Goal: Information Seeking & Learning: Learn about a topic

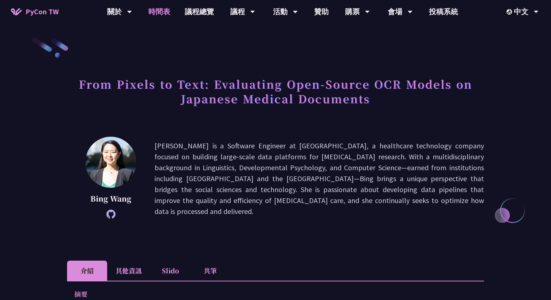
click at [157, 13] on link "時間表" at bounding box center [159, 11] width 36 height 23
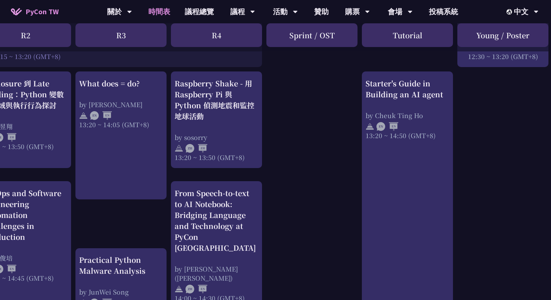
scroll to position [619, 223]
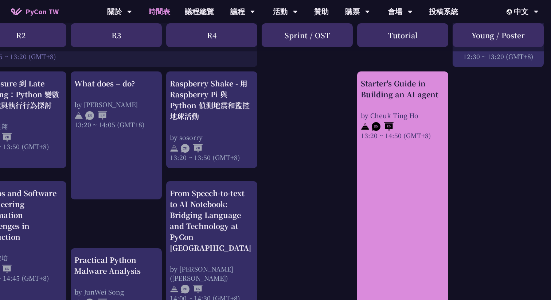
click at [409, 177] on link "Starter's Guide in Building an AI agent by Cheuk Ting Ho 13:20 ~ 14:50 (GMT+8)" at bounding box center [403, 200] width 84 height 244
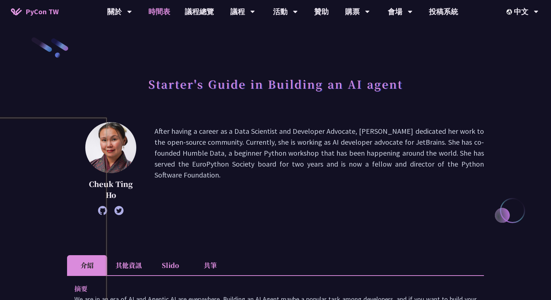
click at [158, 13] on link "時間表" at bounding box center [159, 11] width 36 height 23
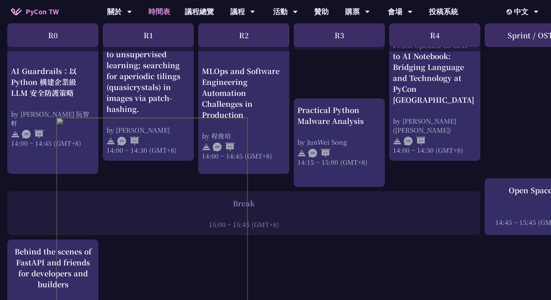
scroll to position [769, 0]
